Goal: Navigation & Orientation: Find specific page/section

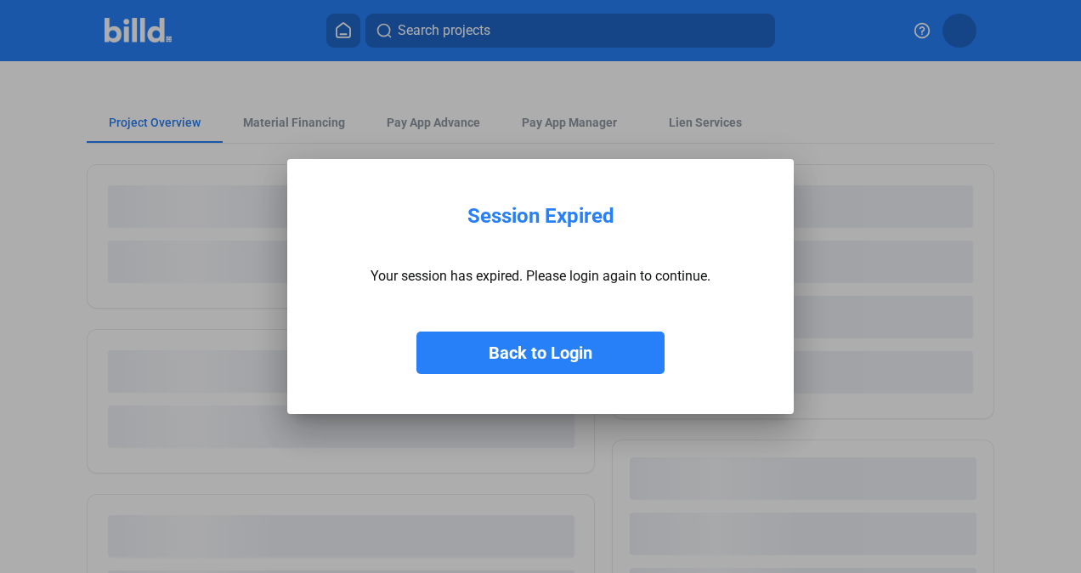
click at [491, 342] on button "Back to Login" at bounding box center [541, 353] width 248 height 43
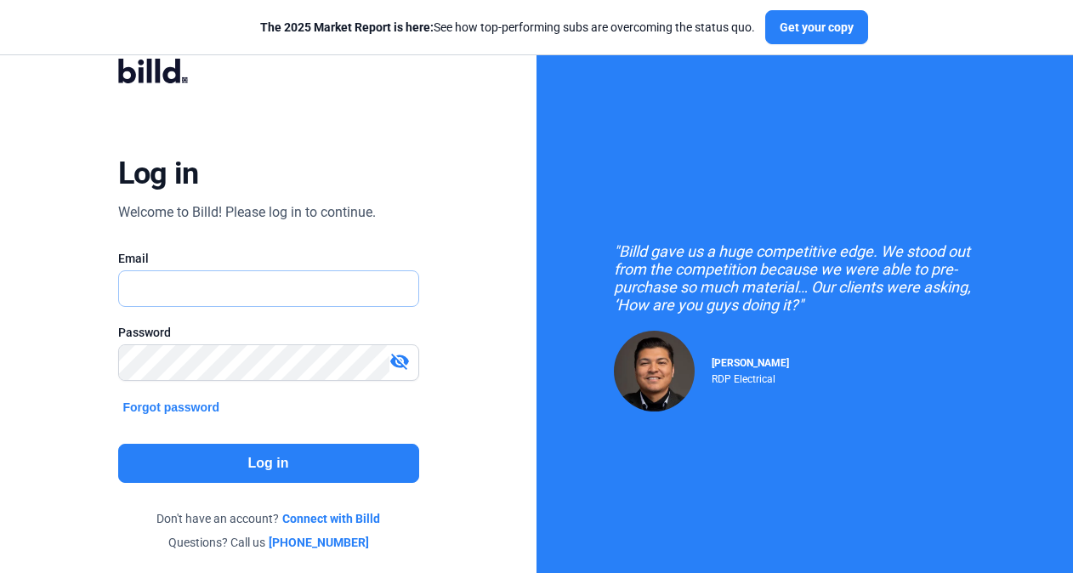
type input "[EMAIL_ADDRESS][DOMAIN_NAME]"
click at [235, 449] on button "Log in" at bounding box center [268, 463] width 301 height 39
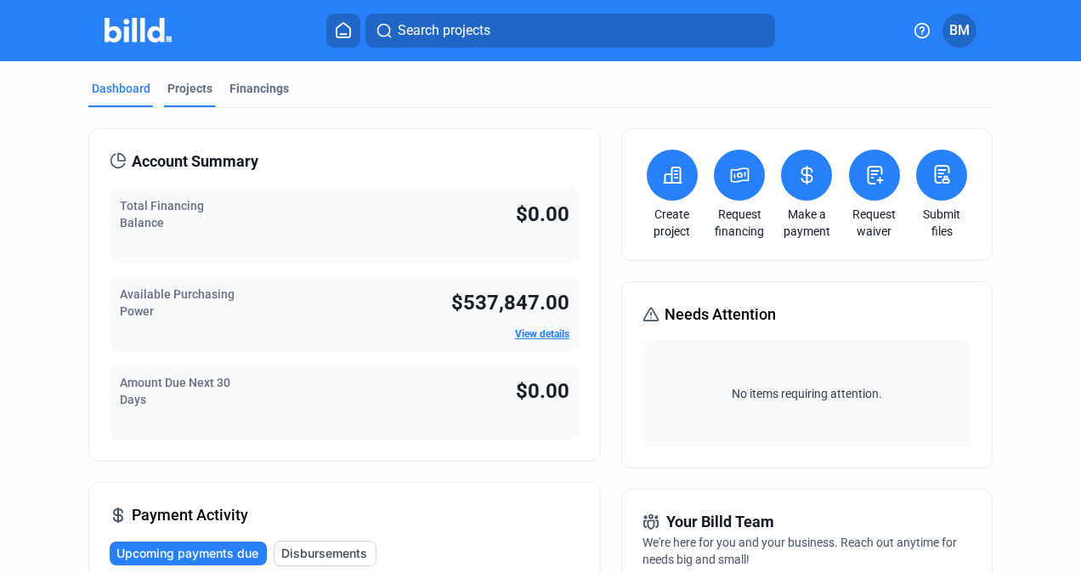
click at [187, 92] on div "Projects" at bounding box center [189, 88] width 45 height 17
